Goal: Information Seeking & Learning: Check status

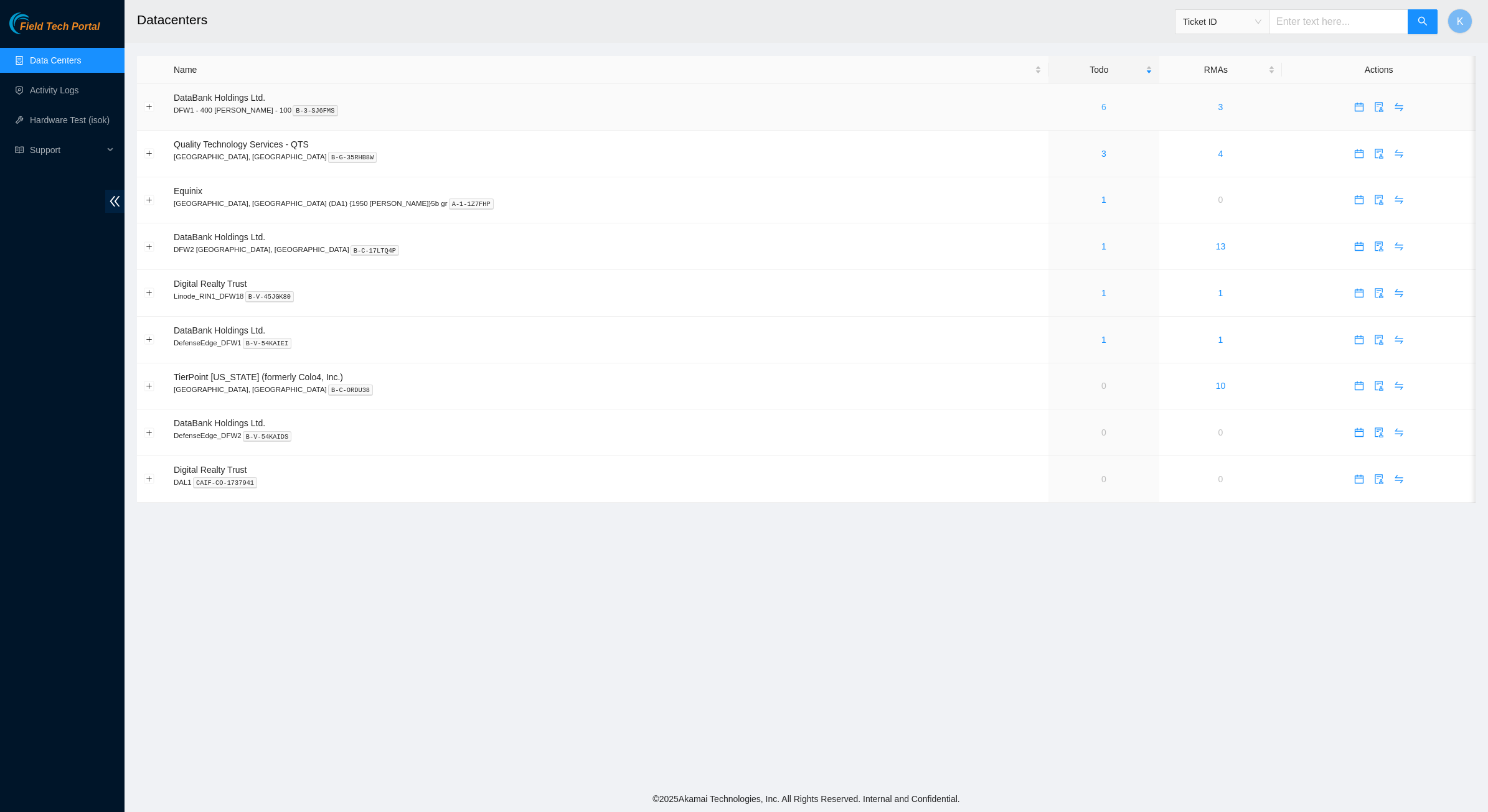
click at [1101, 106] on link "6" at bounding box center [1103, 107] width 5 height 10
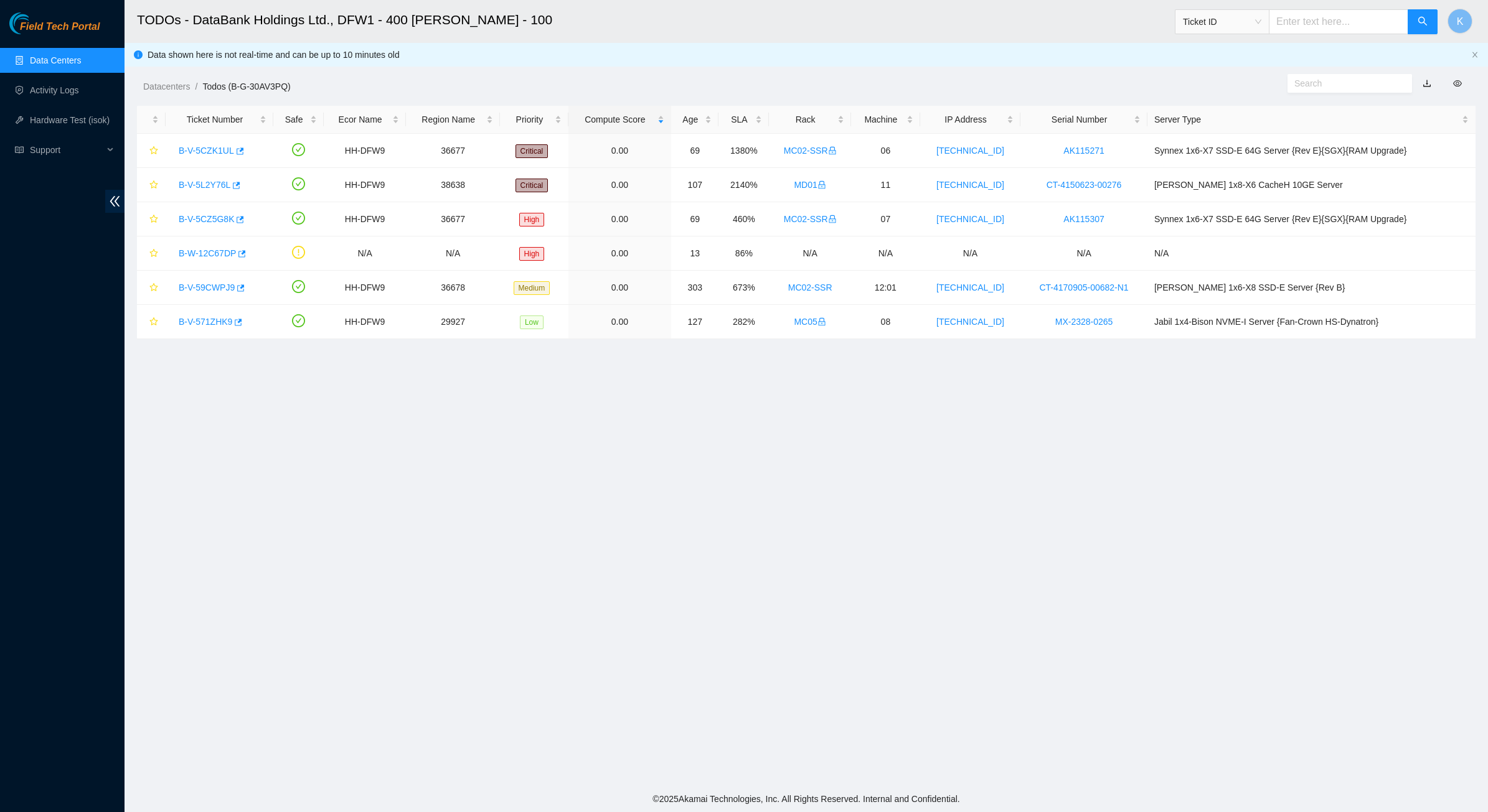
click at [667, 428] on main "TODOs - DataBank Holdings Ltd., DFW1 - 400 S. Akard - 100 Ticket ID K Data show…" at bounding box center [806, 393] width 1363 height 786
click at [54, 57] on link "Data Centers" at bounding box center [55, 60] width 51 height 10
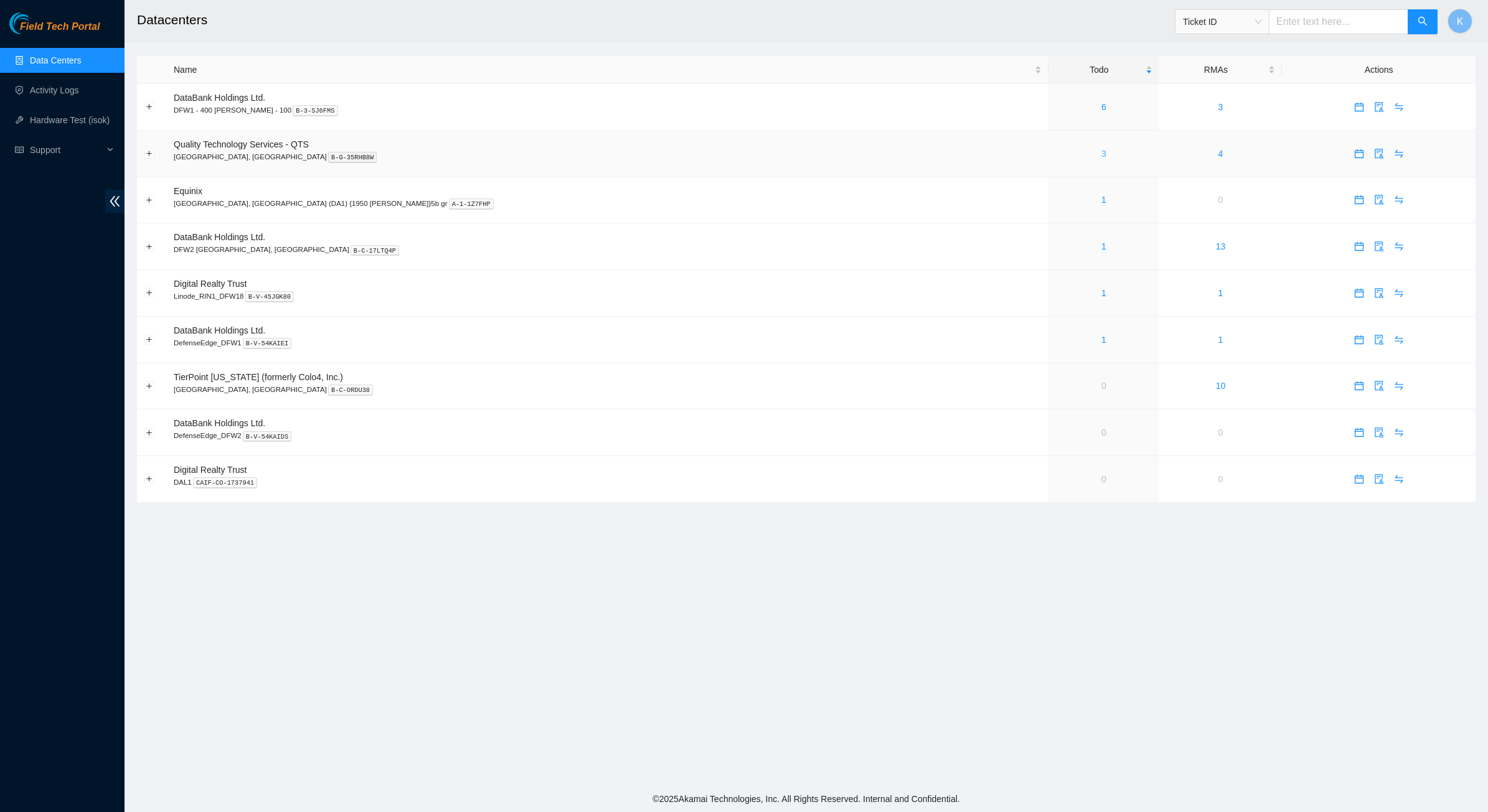
click at [1101, 155] on link "3" at bounding box center [1103, 153] width 5 height 10
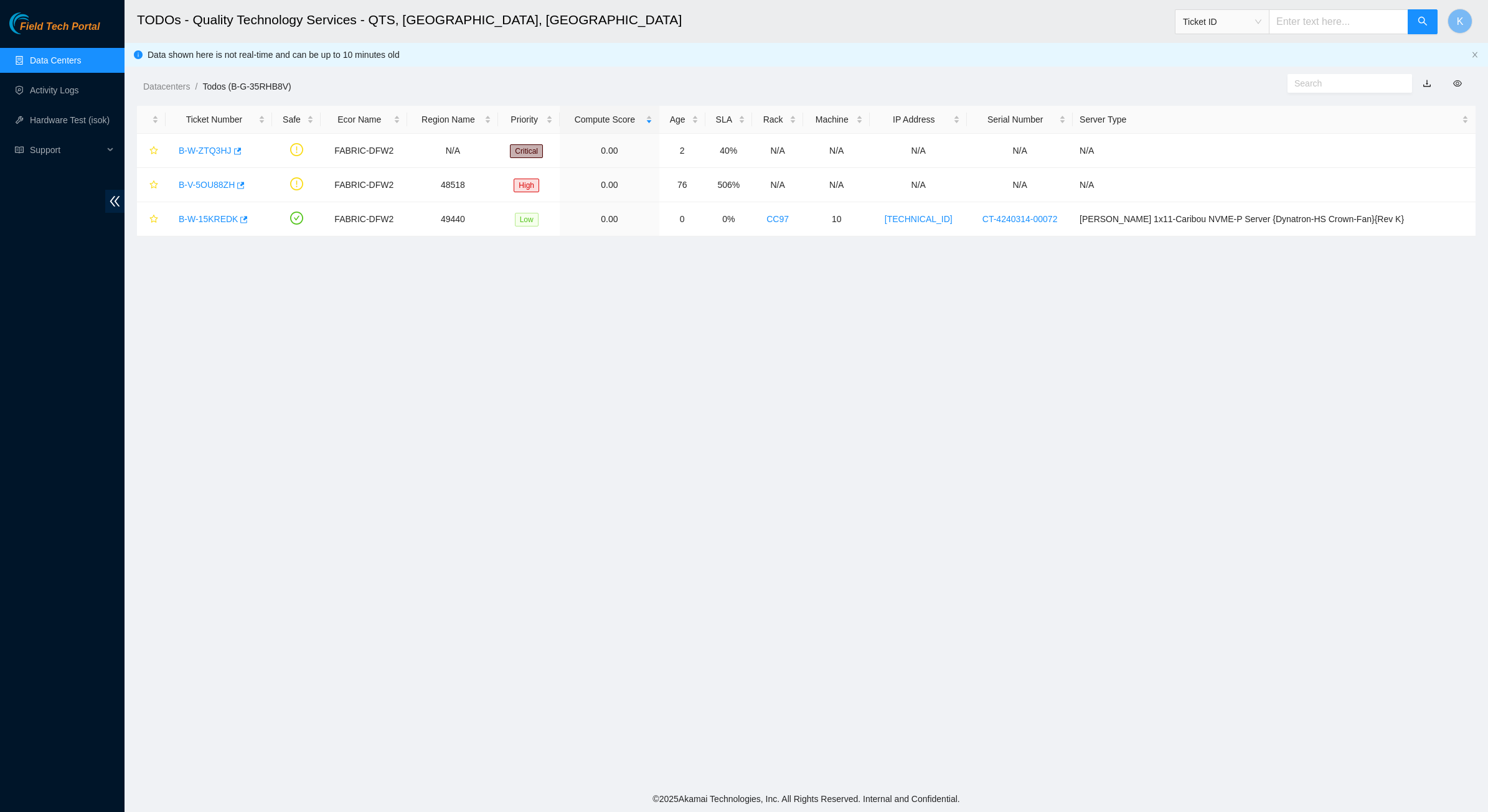
click at [73, 62] on link "Data Centers" at bounding box center [55, 60] width 51 height 10
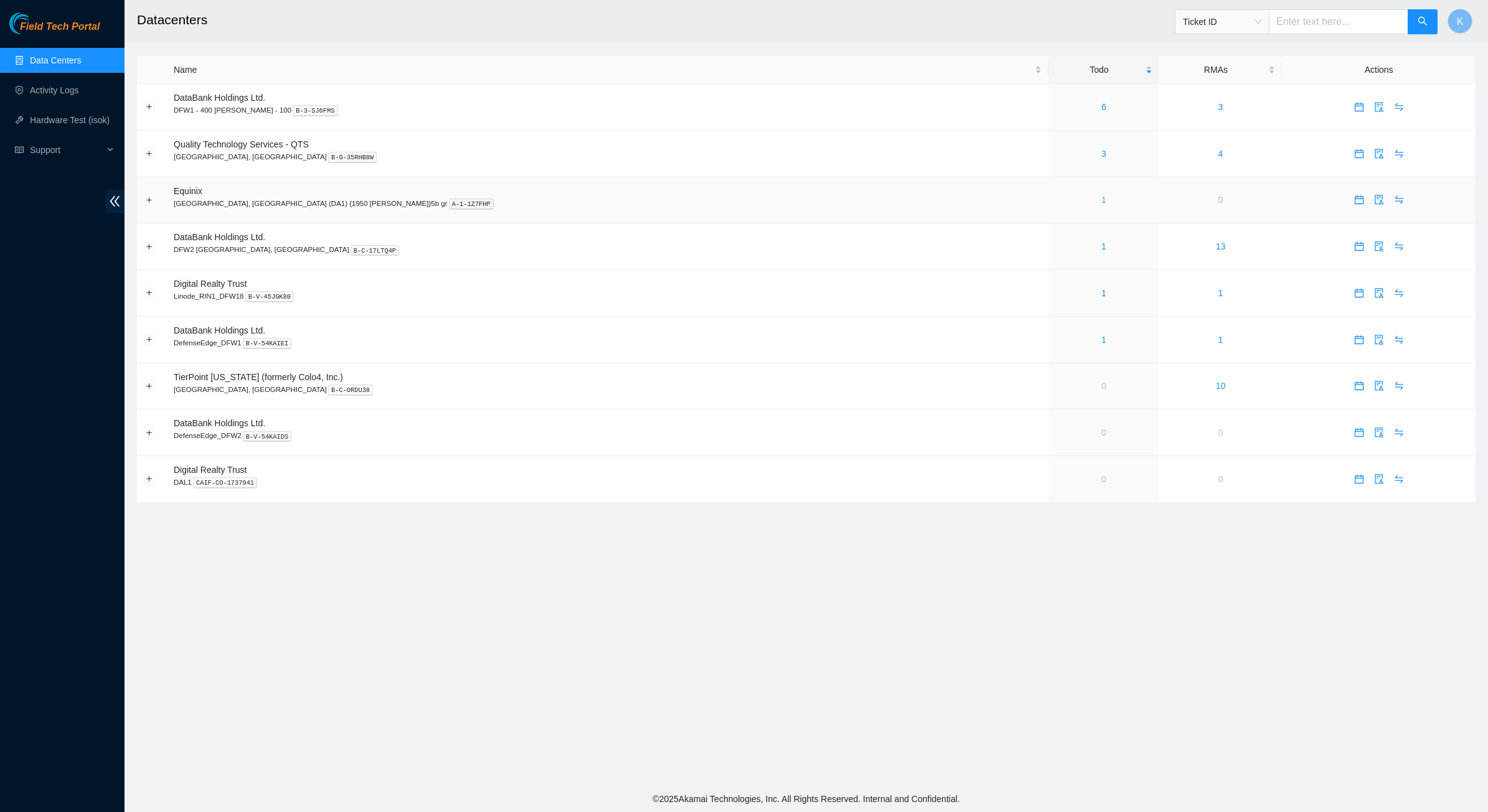
click at [1101, 204] on link "1" at bounding box center [1103, 200] width 5 height 10
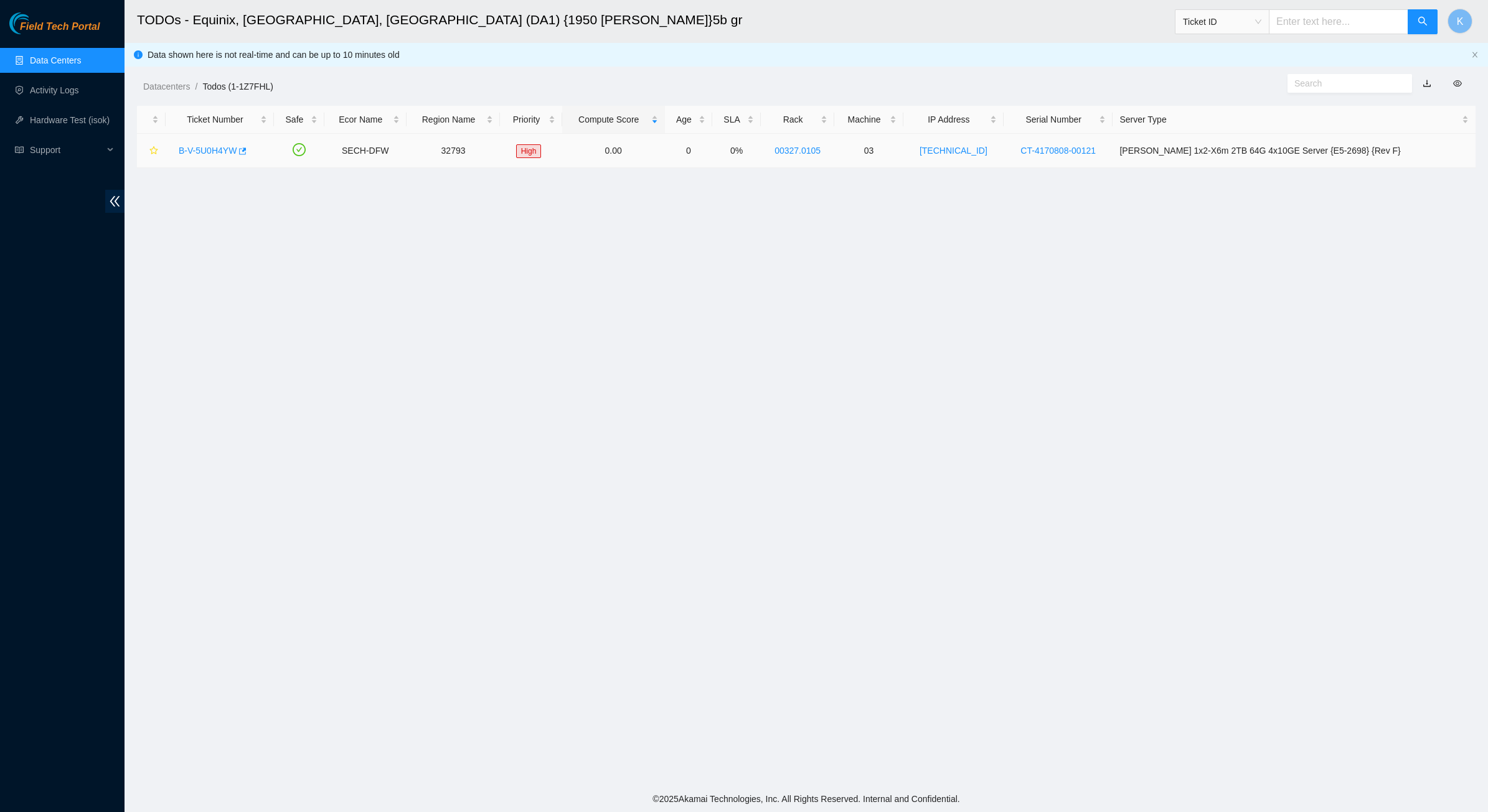
click at [223, 149] on link "B-V-5U0H4YW" at bounding box center [207, 151] width 58 height 10
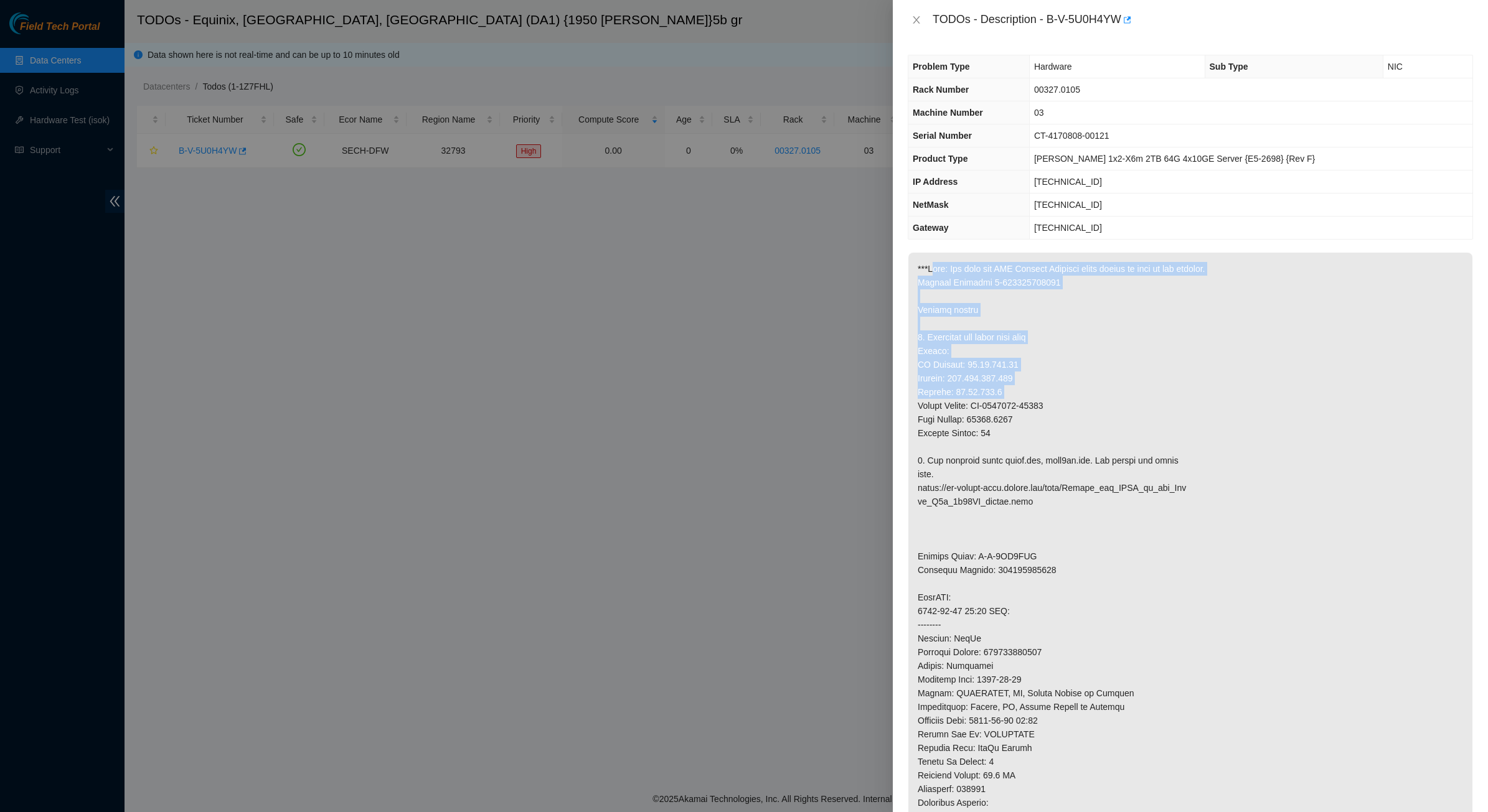
drag, startPoint x: 966, startPoint y: 287, endPoint x: 1002, endPoint y: 420, distance: 137.8
click at [1002, 420] on p at bounding box center [1190, 570] width 564 height 635
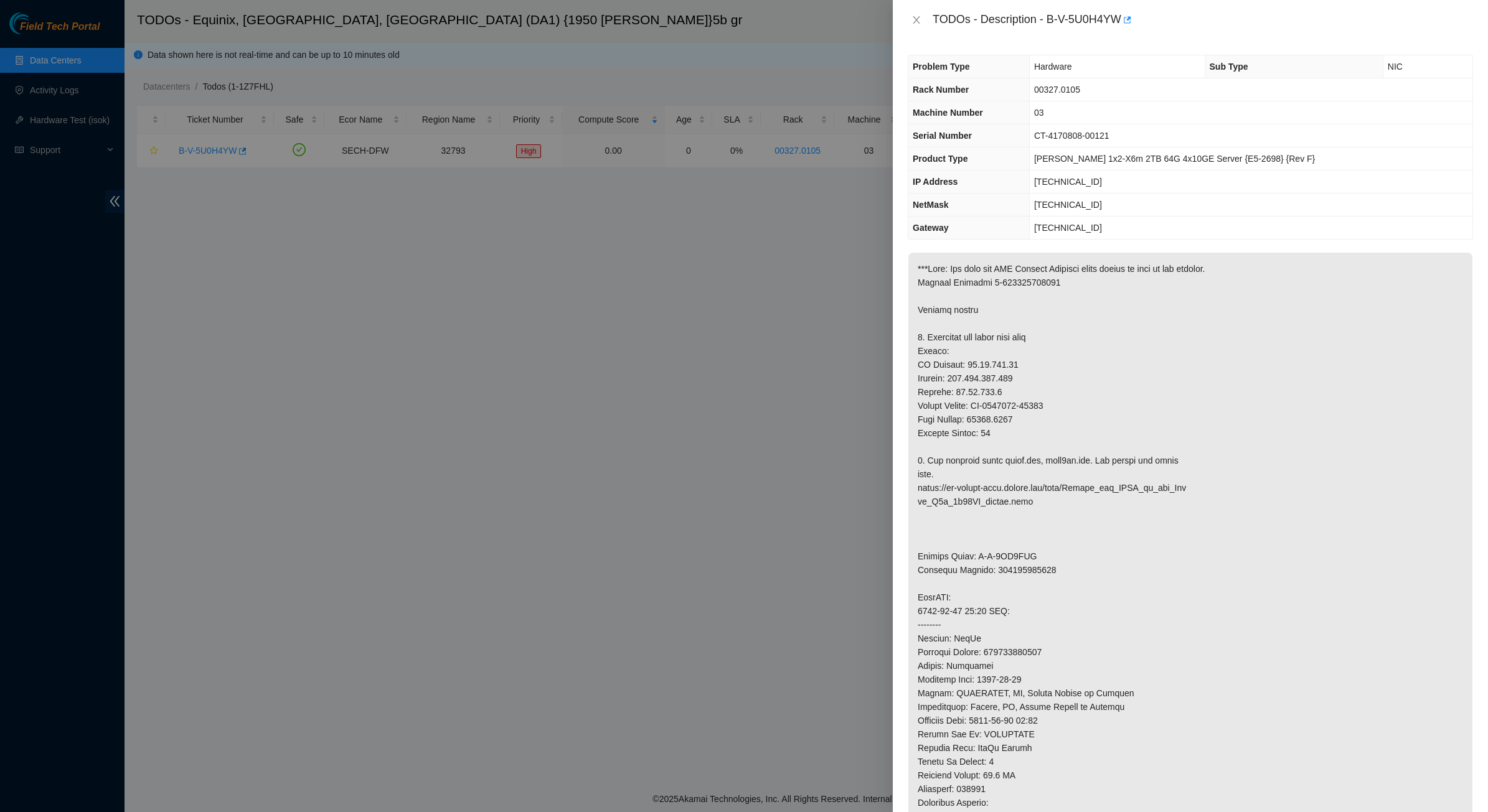
click at [951, 433] on p at bounding box center [1190, 570] width 564 height 635
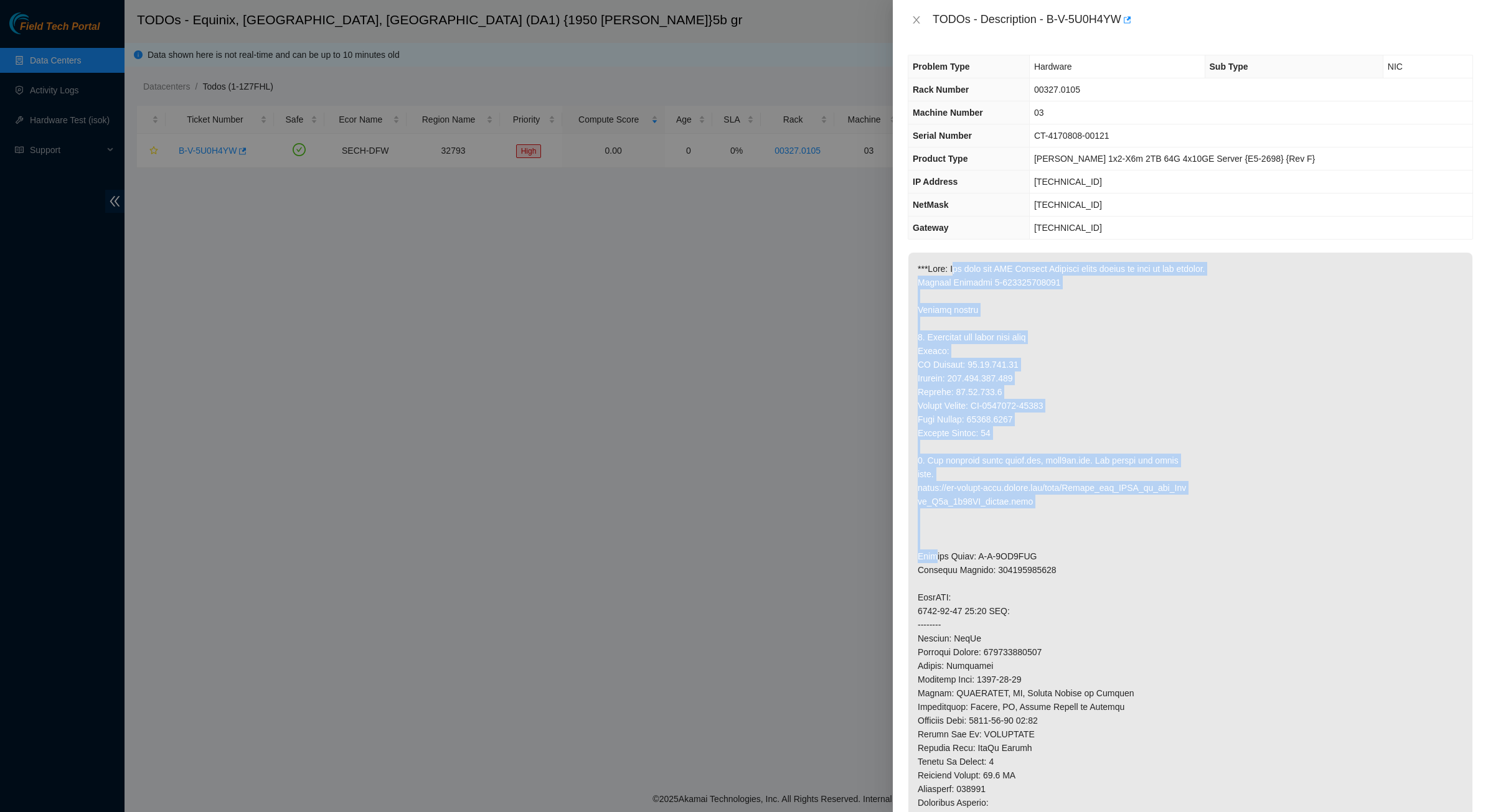
drag, startPoint x: 942, startPoint y: 302, endPoint x: 987, endPoint y: 553, distance: 255.0
click at [987, 553] on p at bounding box center [1190, 570] width 564 height 635
drag, startPoint x: 987, startPoint y: 553, endPoint x: 973, endPoint y: 578, distance: 28.7
click at [973, 578] on p at bounding box center [1190, 570] width 564 height 635
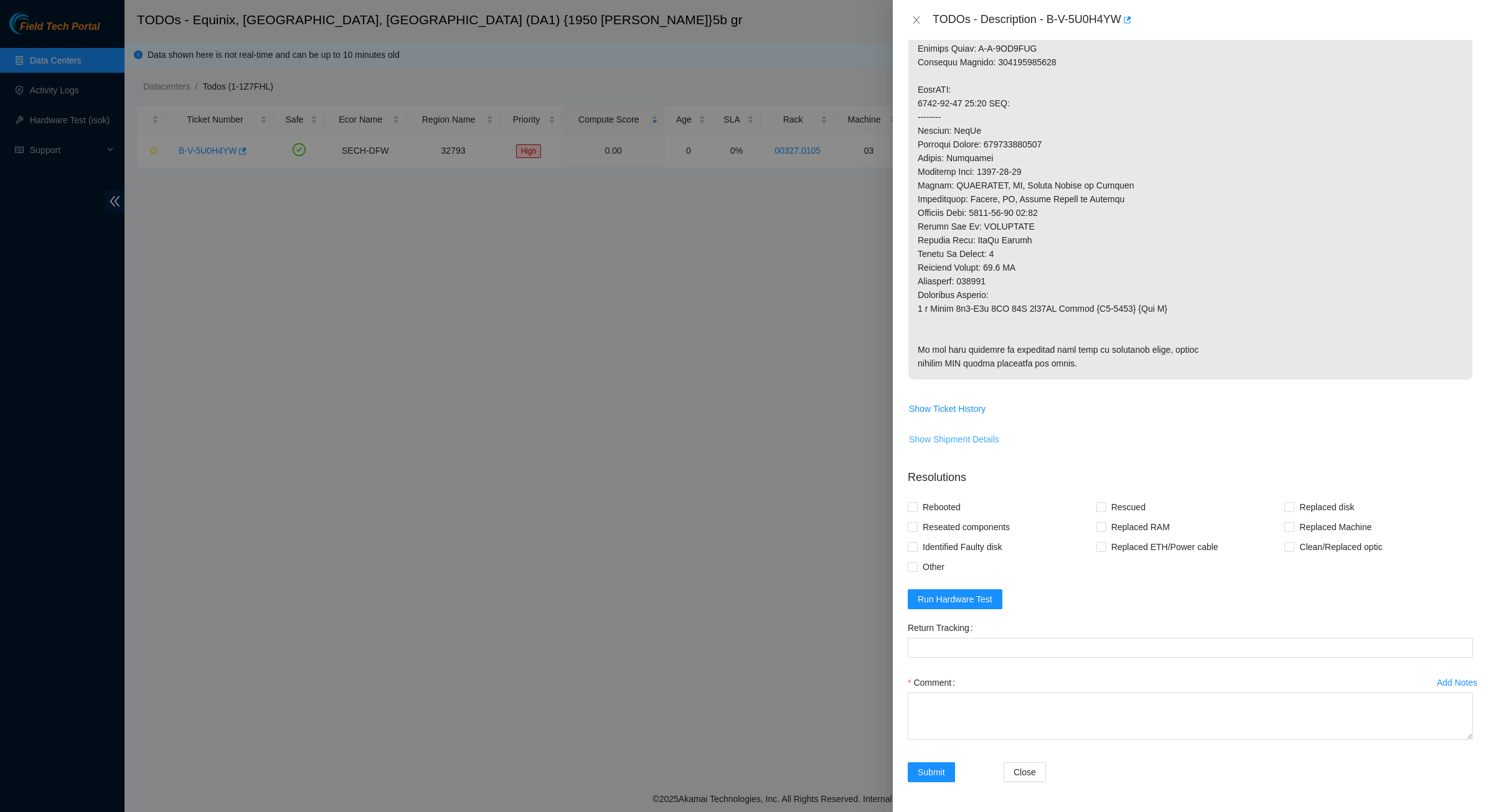
scroll to position [564, 0]
click at [948, 411] on span "Show Ticket History" at bounding box center [947, 409] width 77 height 14
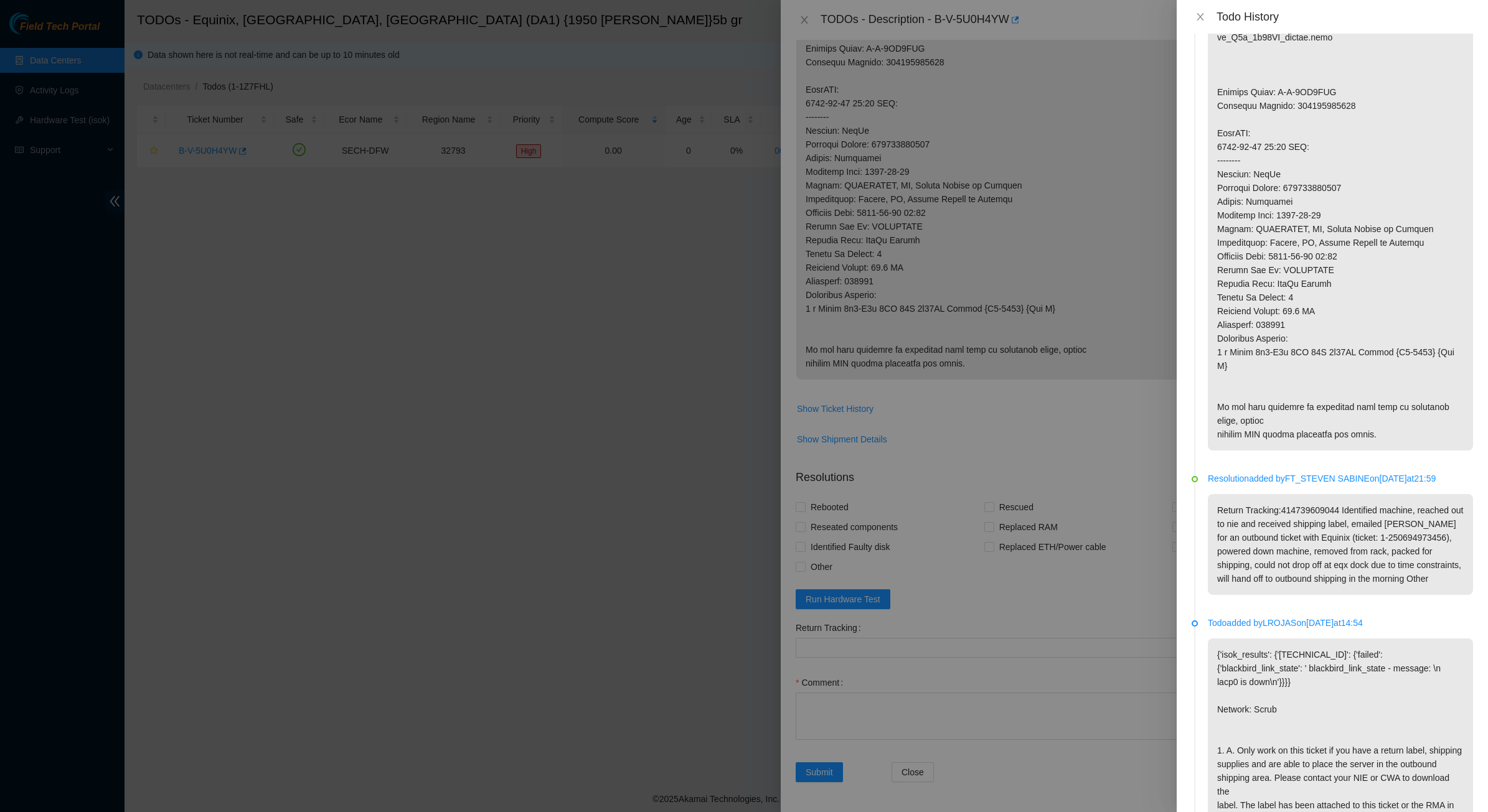
scroll to position [0, 0]
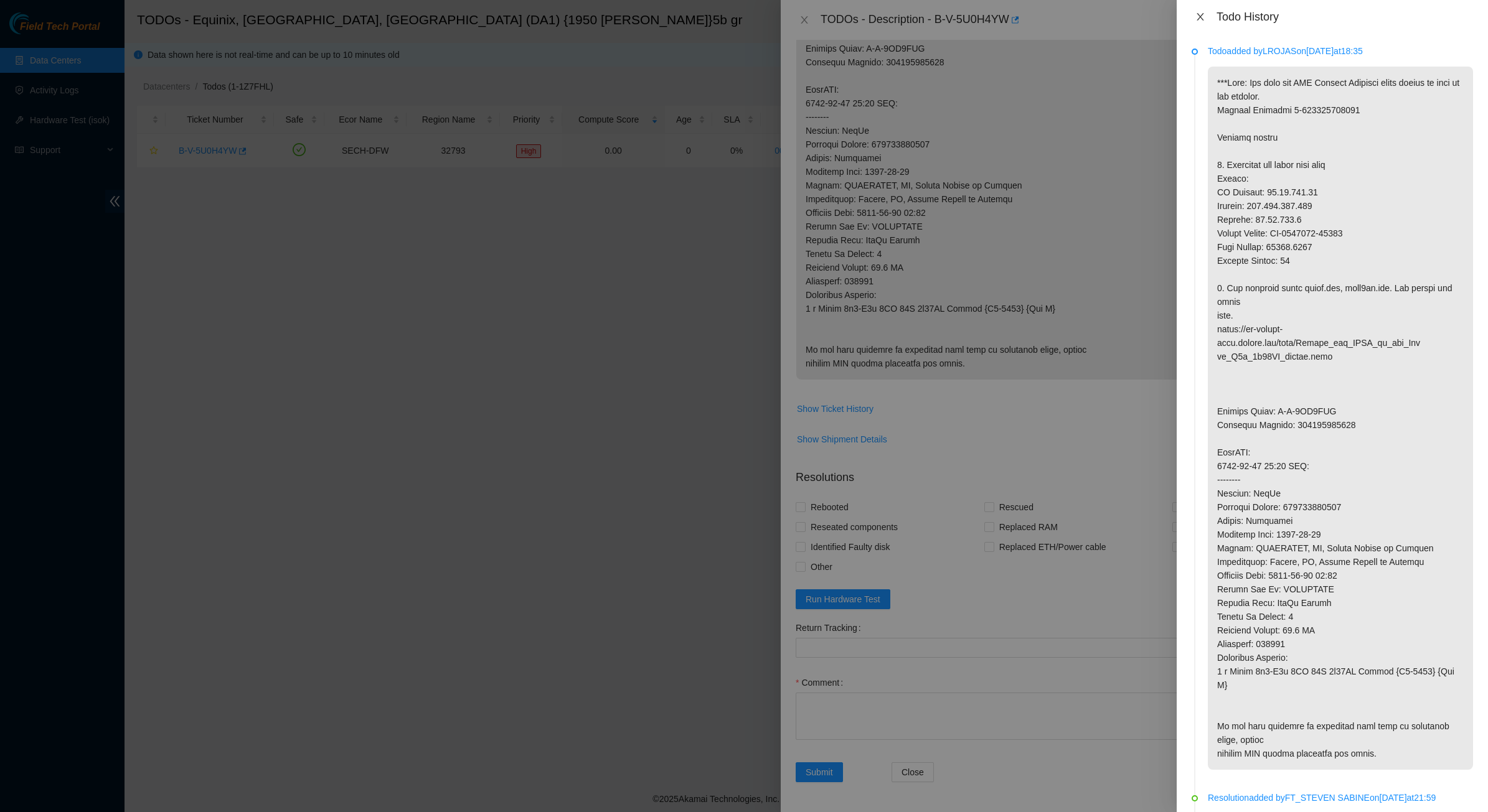
click at [1196, 17] on icon "close" at bounding box center [1200, 16] width 10 height 10
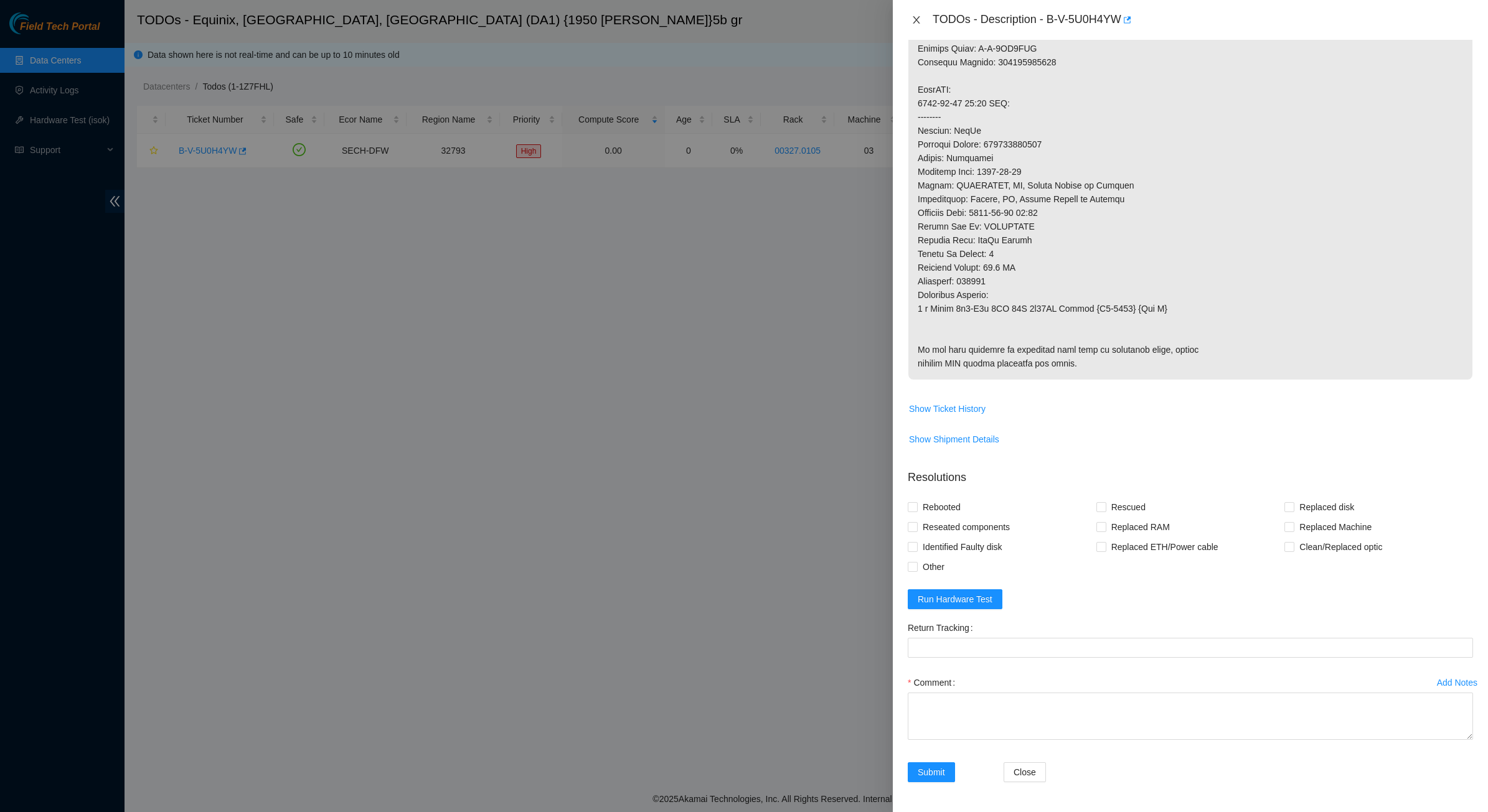
click at [921, 20] on button "Close" at bounding box center [916, 20] width 17 height 12
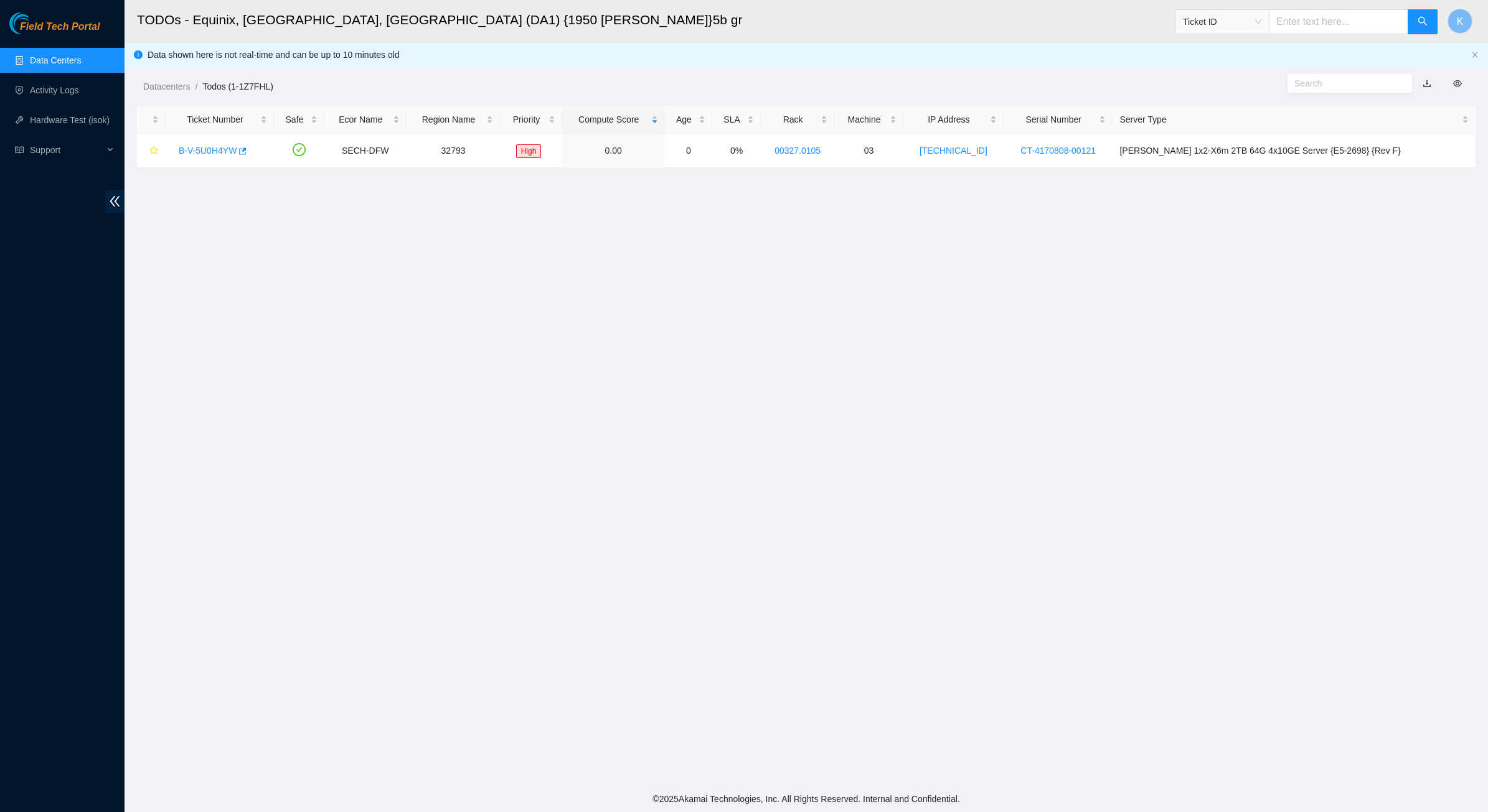
click at [36, 45] on ul "Data Centers Activity Logs Hardware Test (isok) Support" at bounding box center [62, 105] width 125 height 120
click at [47, 65] on link "Data Centers" at bounding box center [55, 60] width 51 height 10
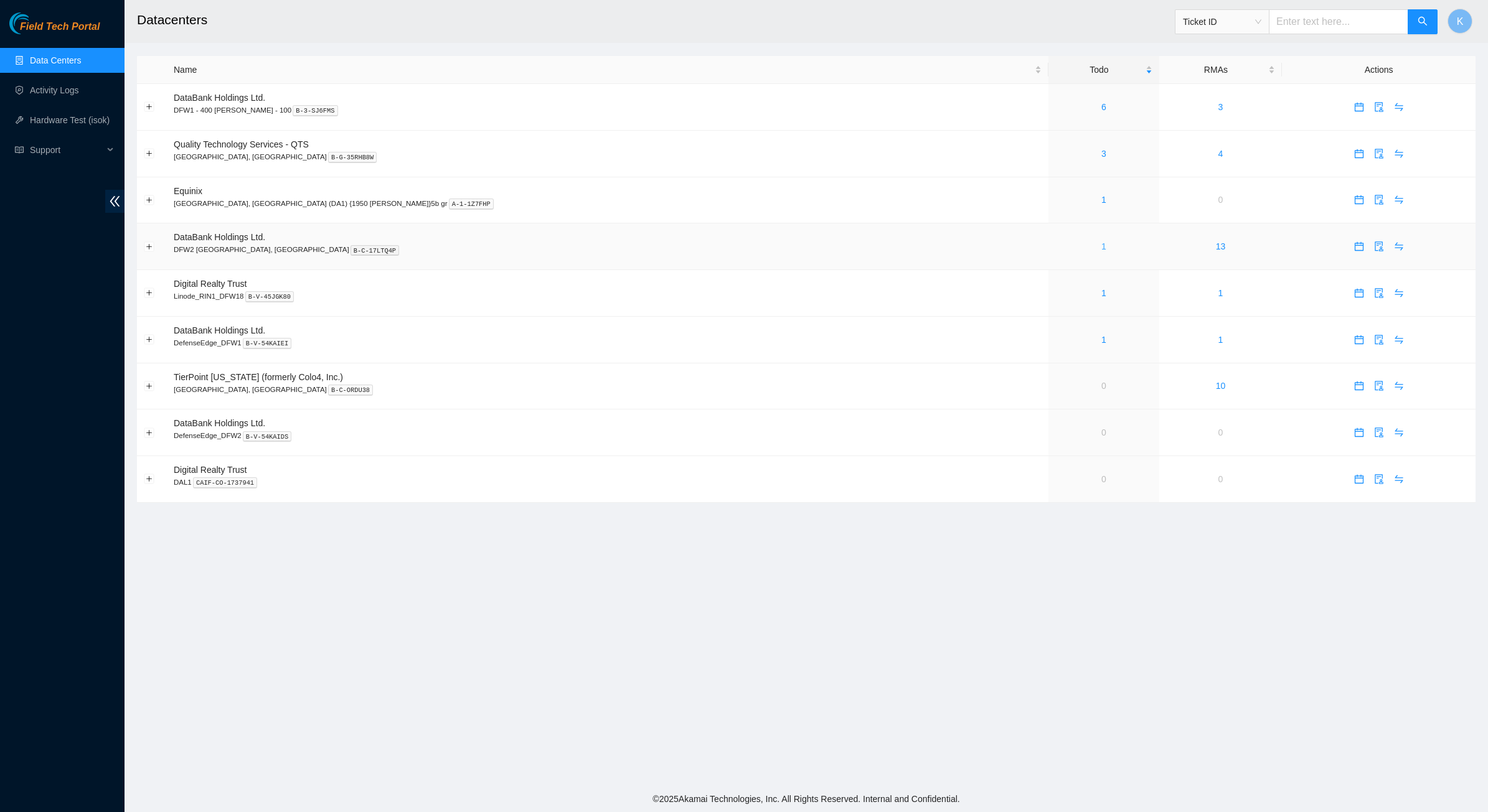
click at [1101, 246] on link "1" at bounding box center [1103, 246] width 5 height 10
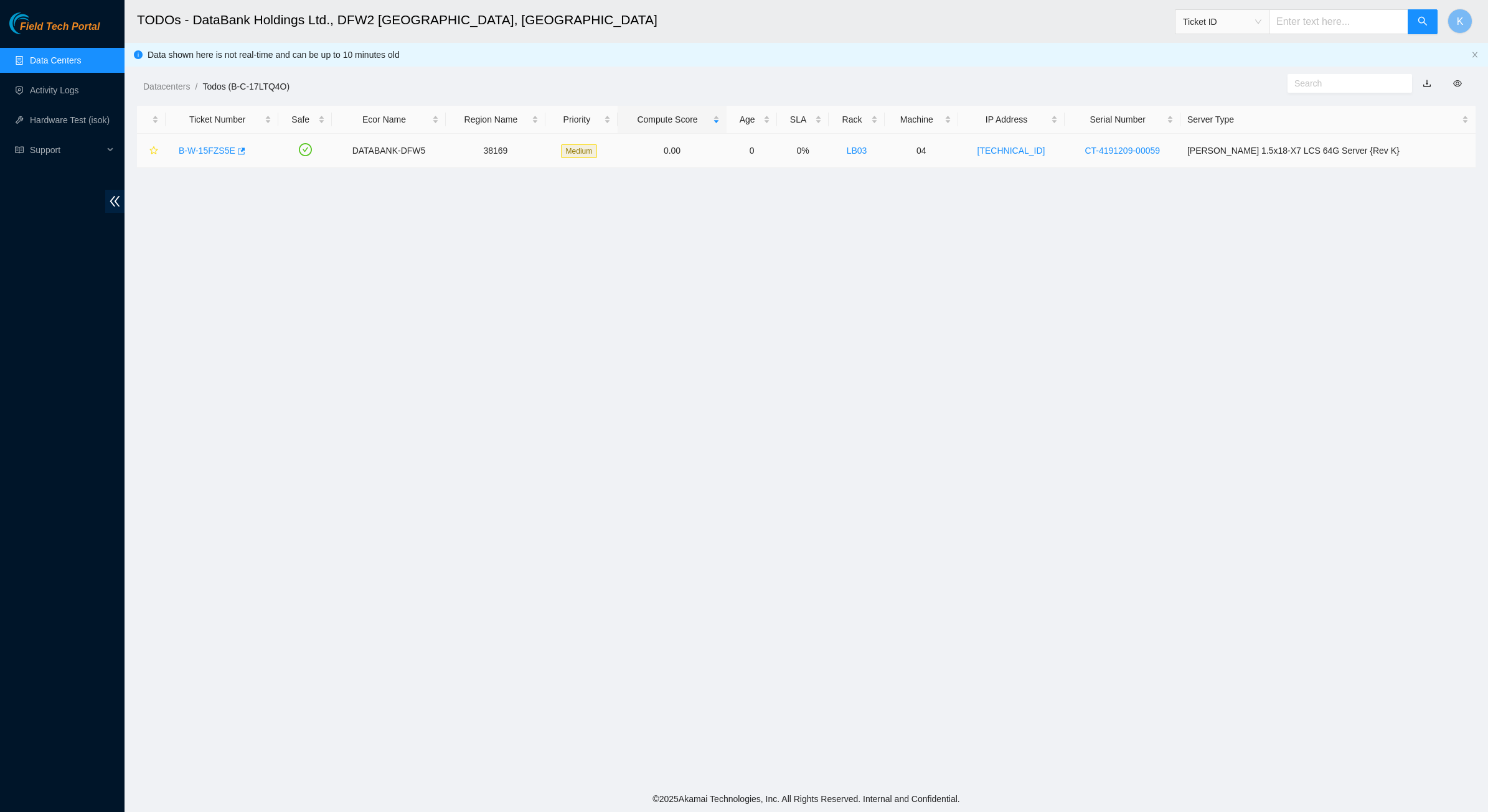
click at [210, 151] on link "B-W-15FZS5E" at bounding box center [207, 151] width 57 height 10
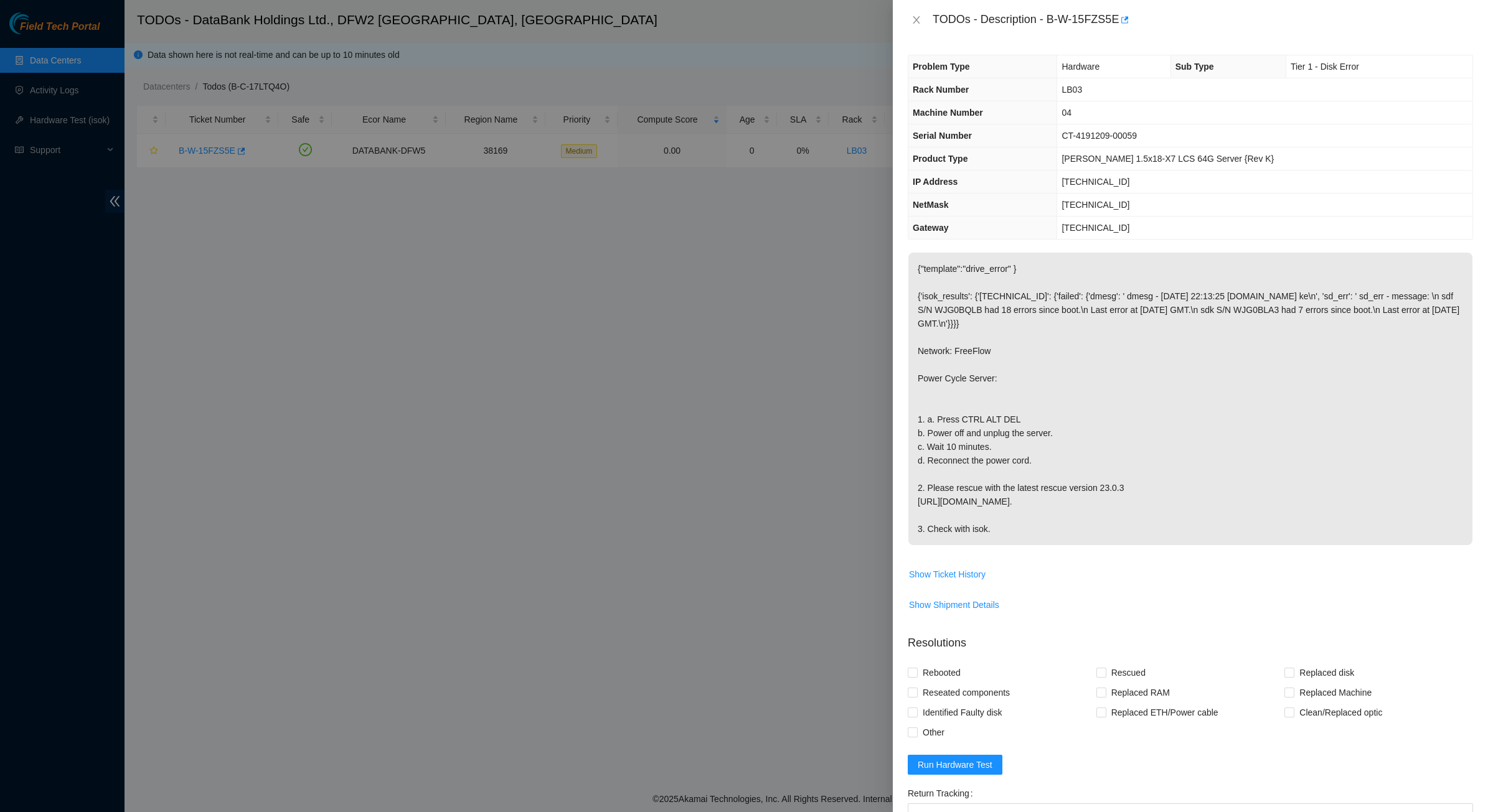
drag, startPoint x: 1056, startPoint y: 505, endPoint x: 1098, endPoint y: 590, distance: 94.8
click at [1098, 554] on span "{"template":"drive_error" } {'isok_results': {'23.63.22.7': {'failed': {'dmesg'…" at bounding box center [1190, 403] width 564 height 301
drag, startPoint x: 1098, startPoint y: 590, endPoint x: 1046, endPoint y: 550, distance: 65.6
click at [1046, 545] on p "{"template":"drive_error" } {'isok_results': {'23.63.22.7': {'failed': {'dmesg'…" at bounding box center [1190, 398] width 564 height 292
click at [912, 23] on icon "close" at bounding box center [916, 20] width 10 height 10
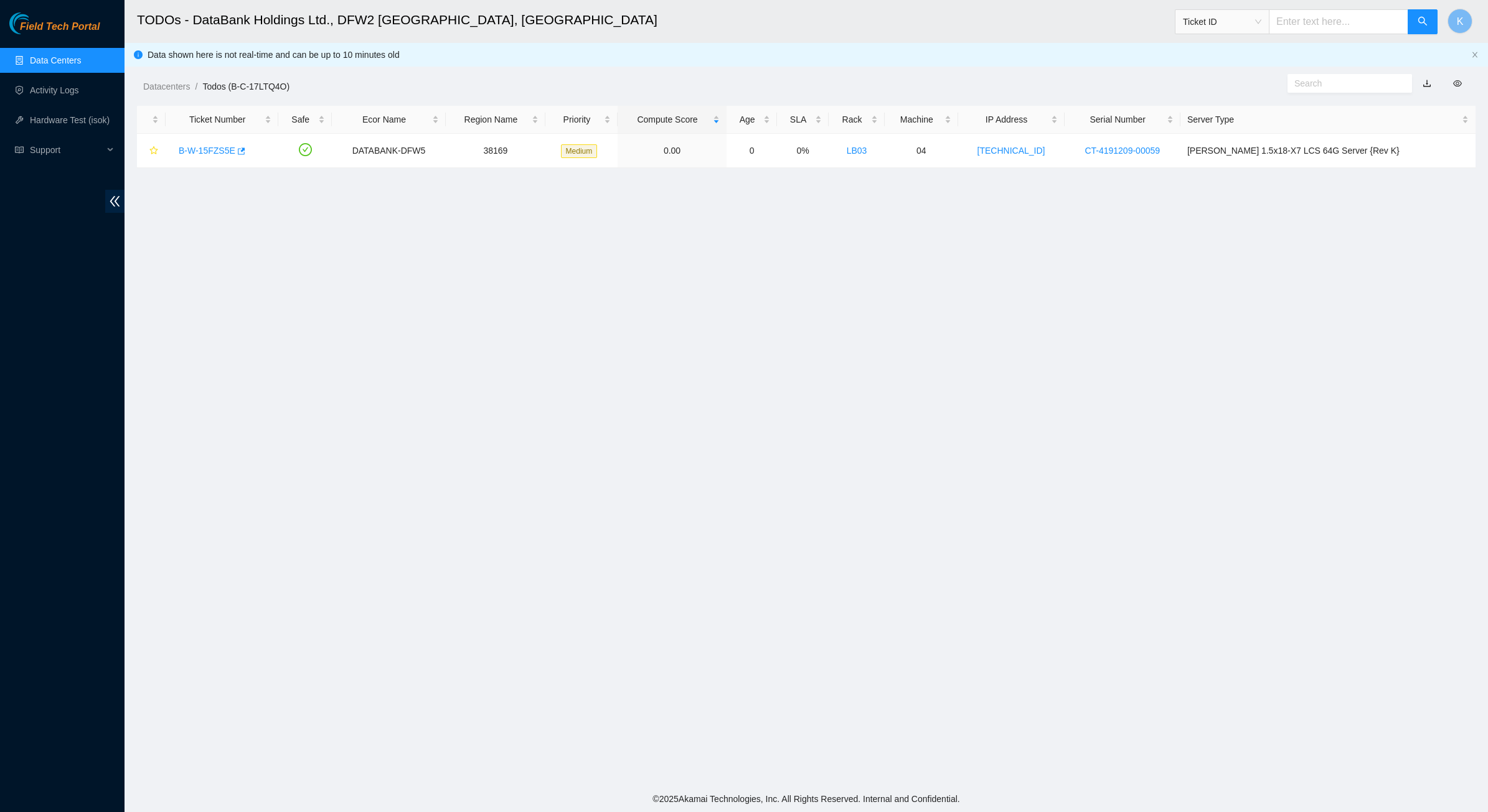
click at [47, 65] on link "Data Centers" at bounding box center [55, 60] width 51 height 10
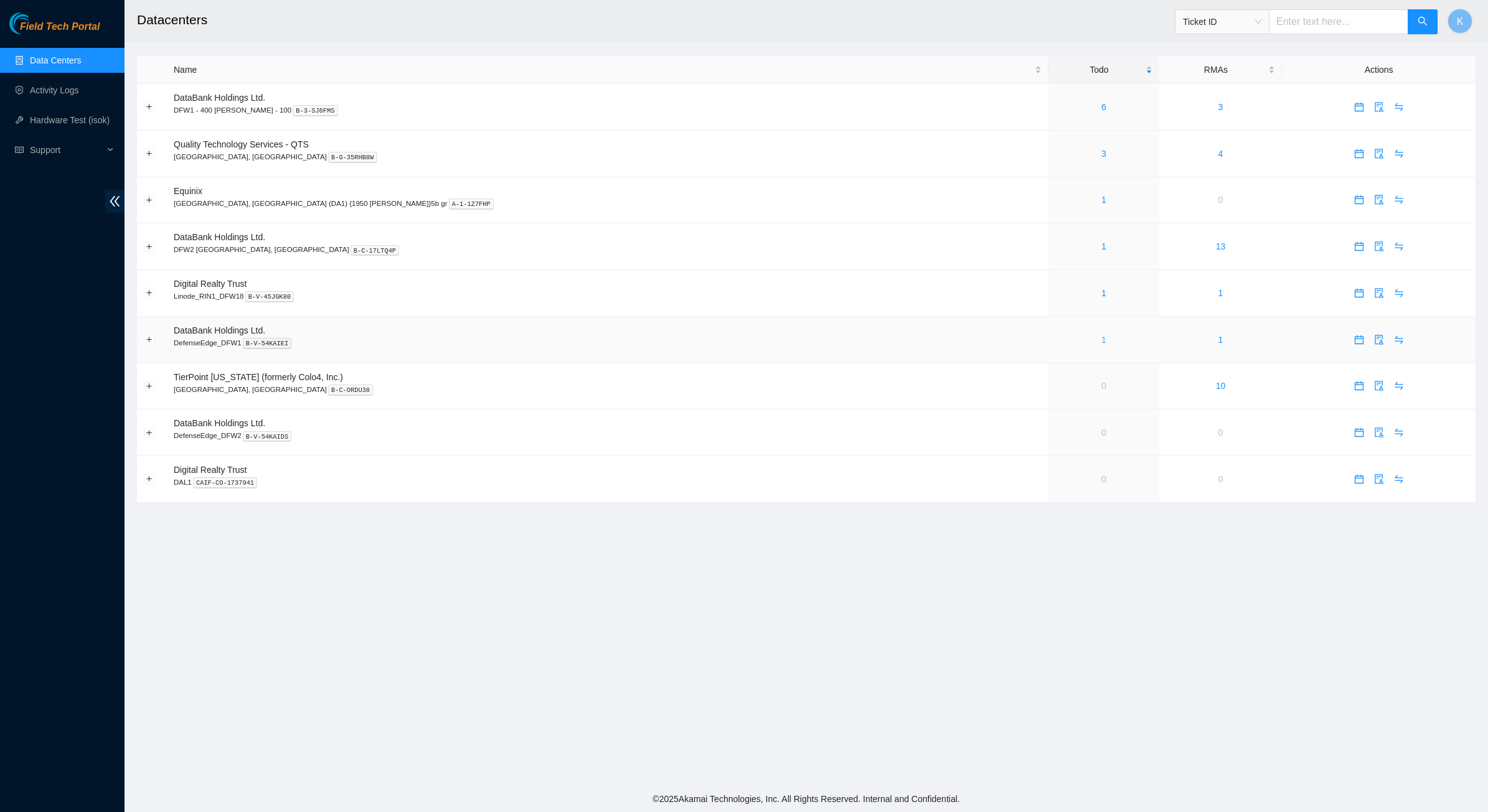
click at [1101, 340] on link "1" at bounding box center [1103, 340] width 5 height 10
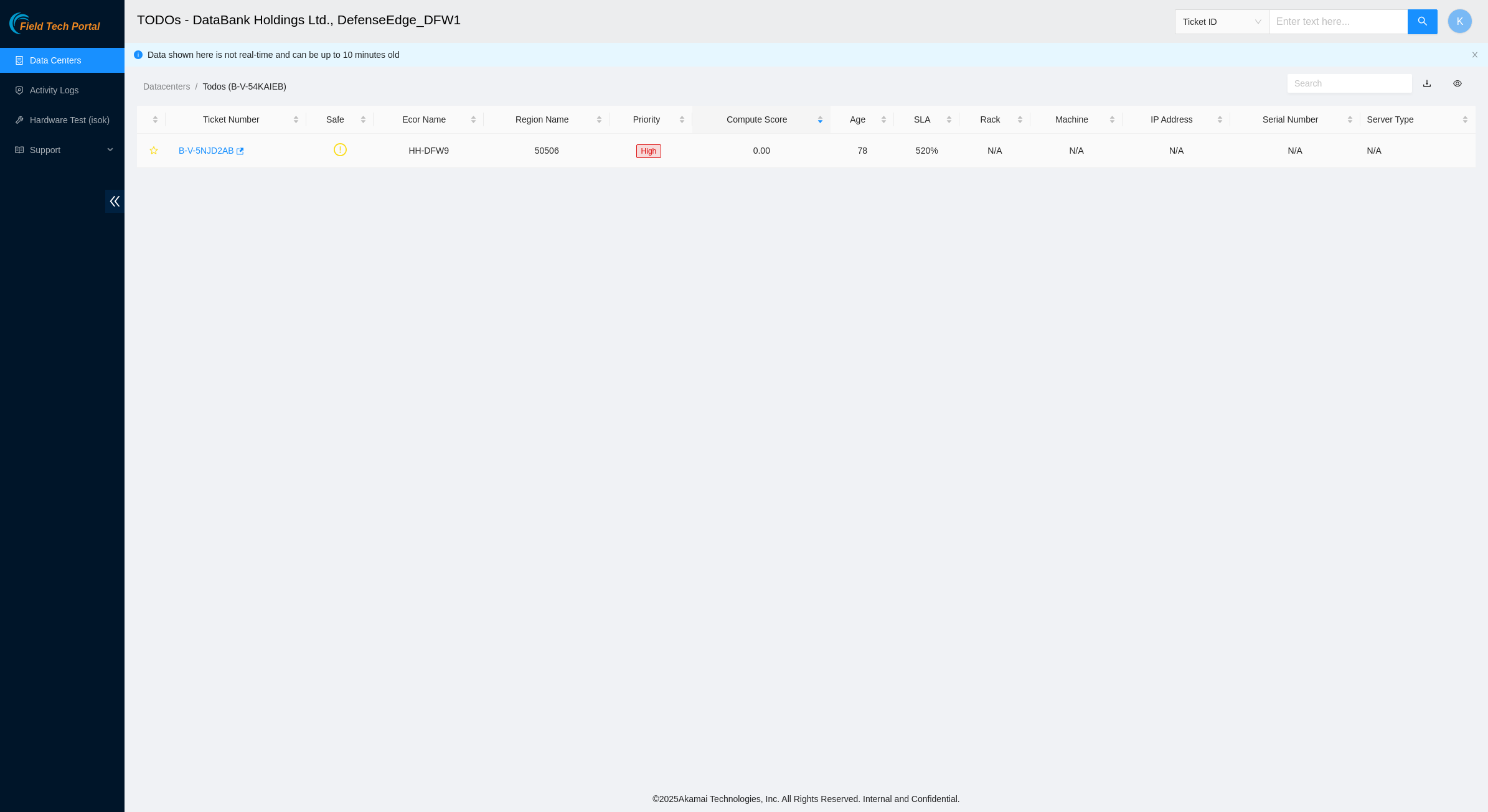
click at [198, 153] on link "B-V-5NJD2AB" at bounding box center [206, 151] width 55 height 10
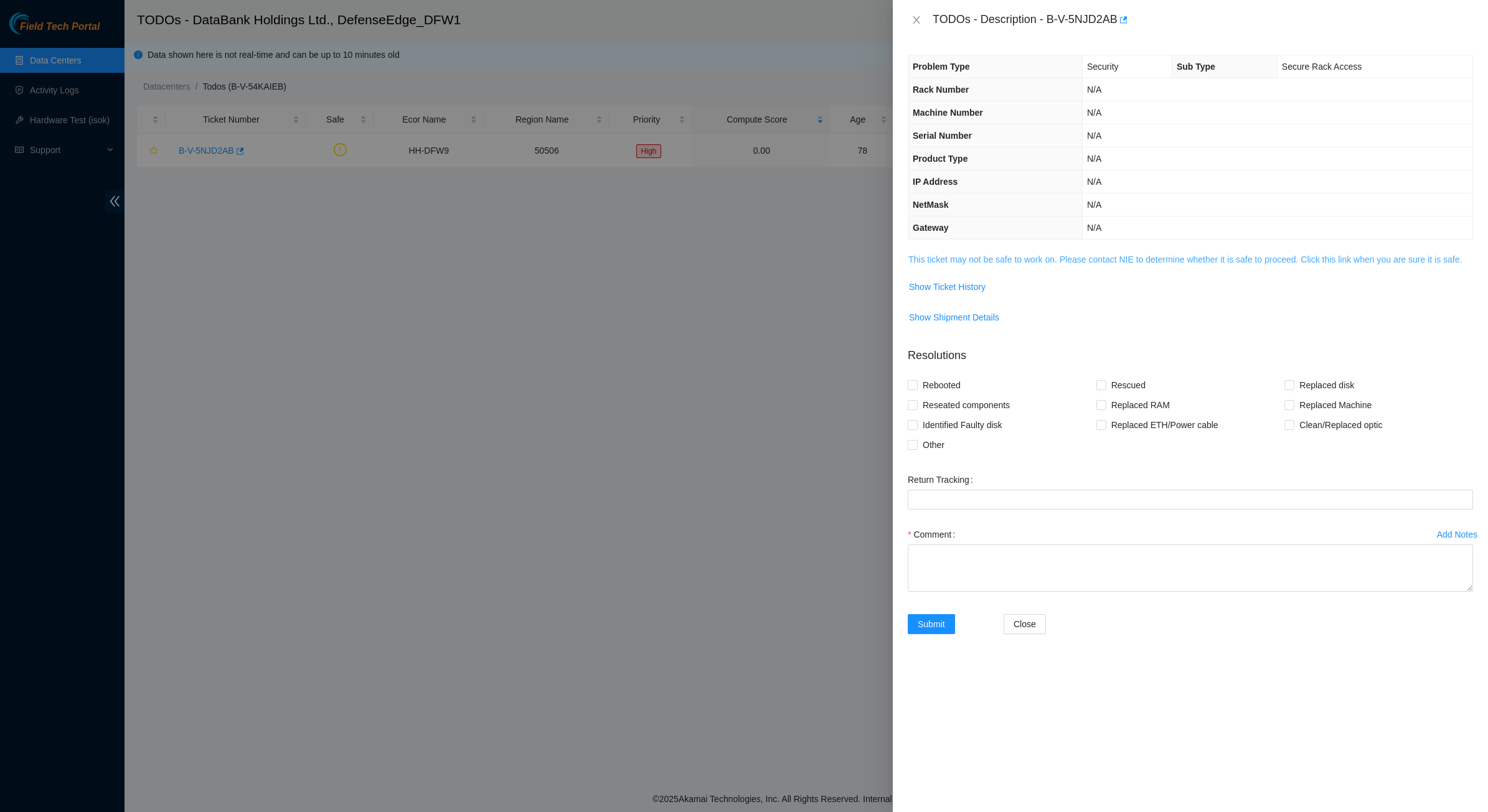
click at [1069, 255] on link "This ticket may not be safe to work on. Please contact NIE to determine whether…" at bounding box center [1185, 259] width 553 height 10
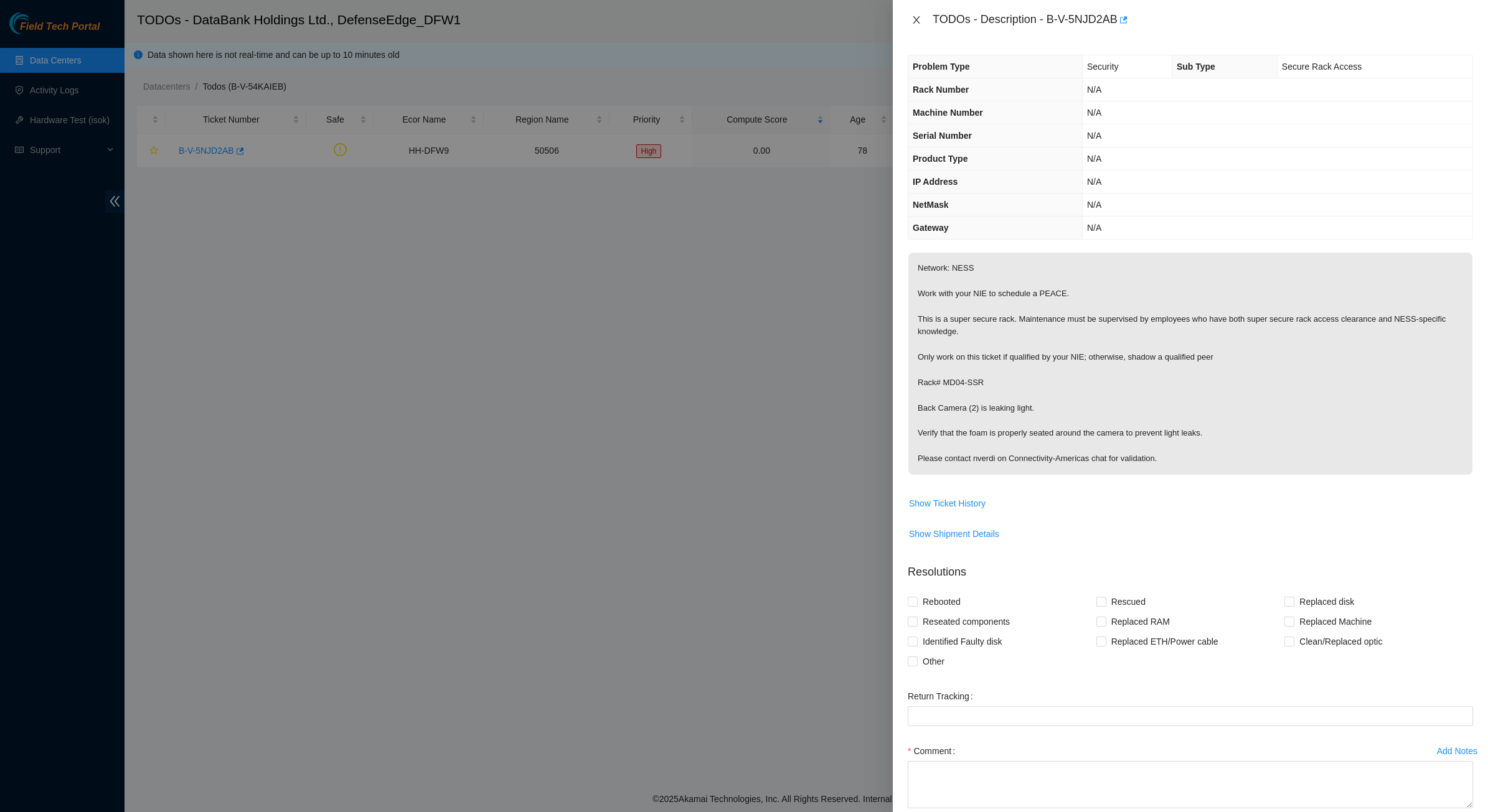
click at [913, 16] on icon "close" at bounding box center [916, 20] width 10 height 10
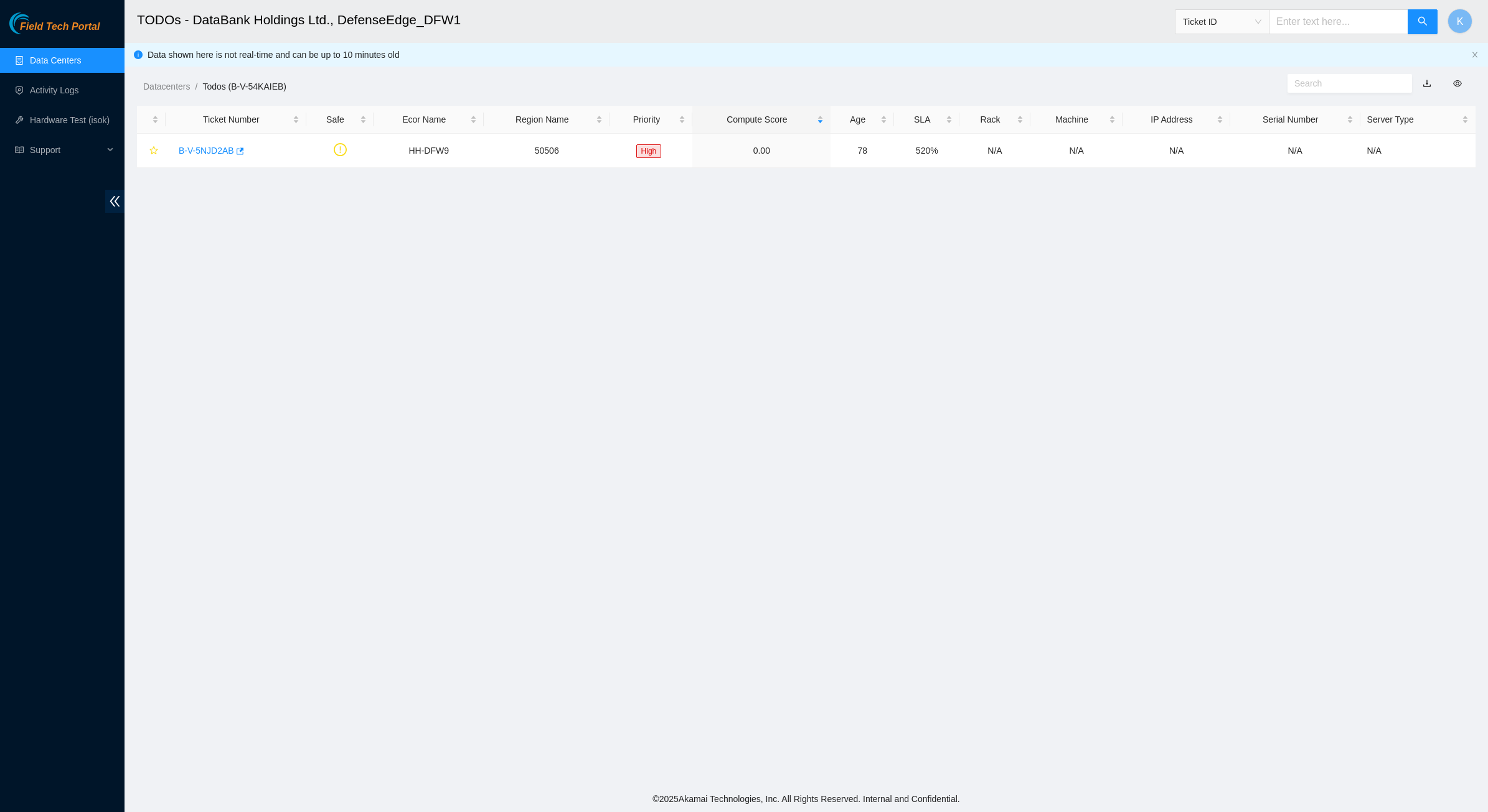
click at [47, 65] on link "Data Centers" at bounding box center [55, 60] width 51 height 10
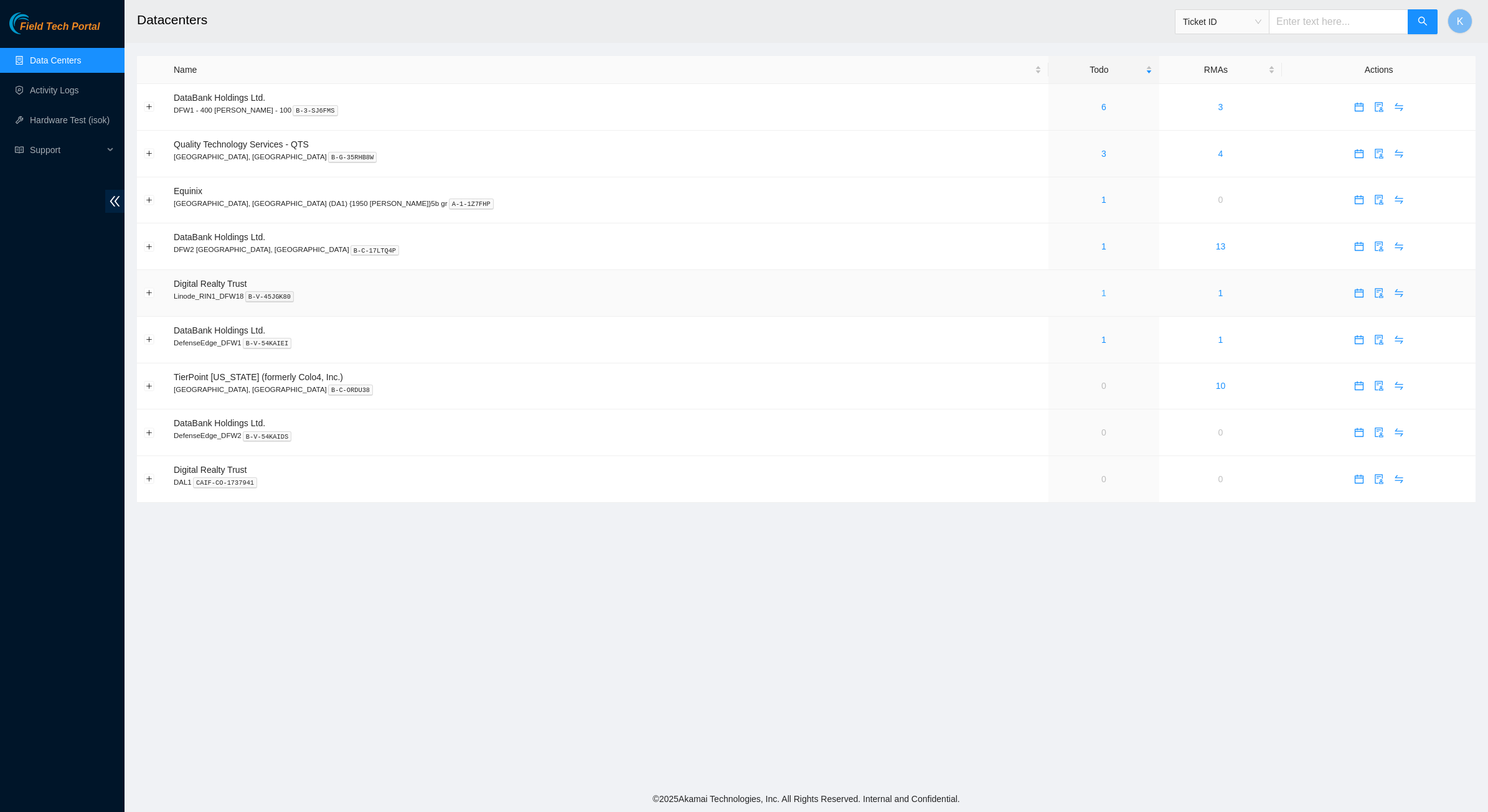
click at [1101, 294] on link "1" at bounding box center [1103, 293] width 5 height 10
